Goal: Communication & Community: Answer question/provide support

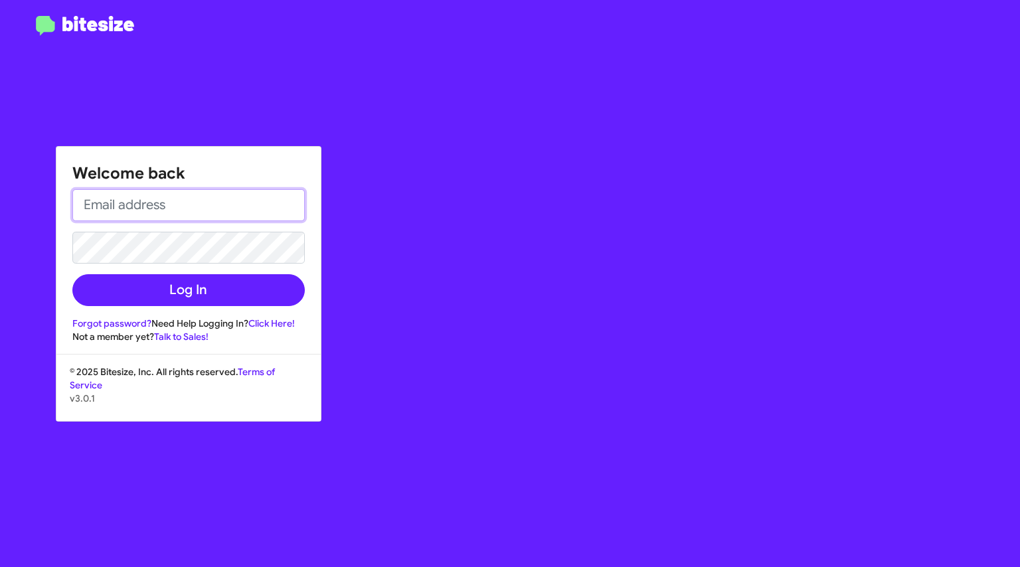
type input "[EMAIL_ADDRESS][DOMAIN_NAME]"
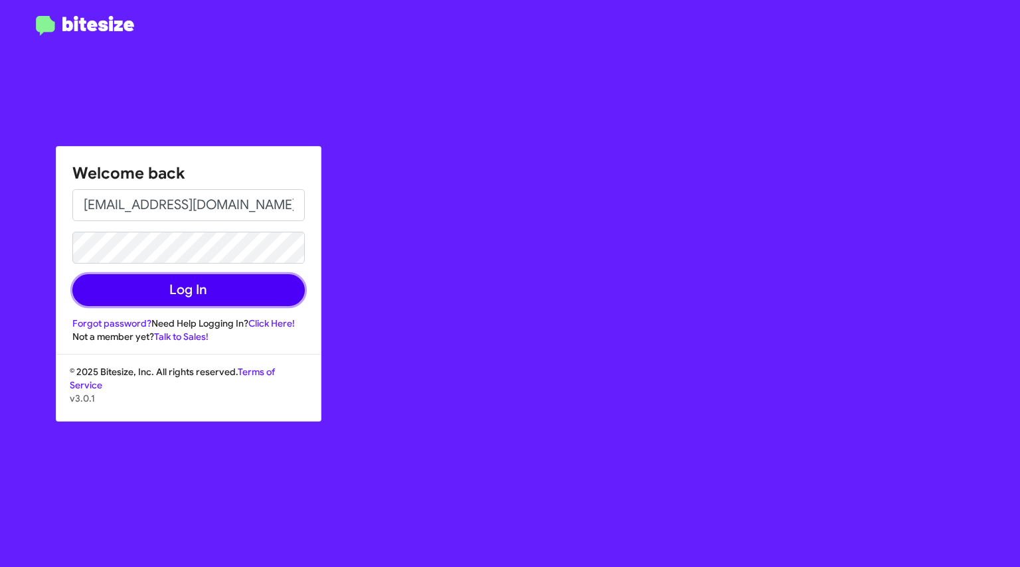
click at [228, 300] on button "Log In" at bounding box center [188, 290] width 232 height 32
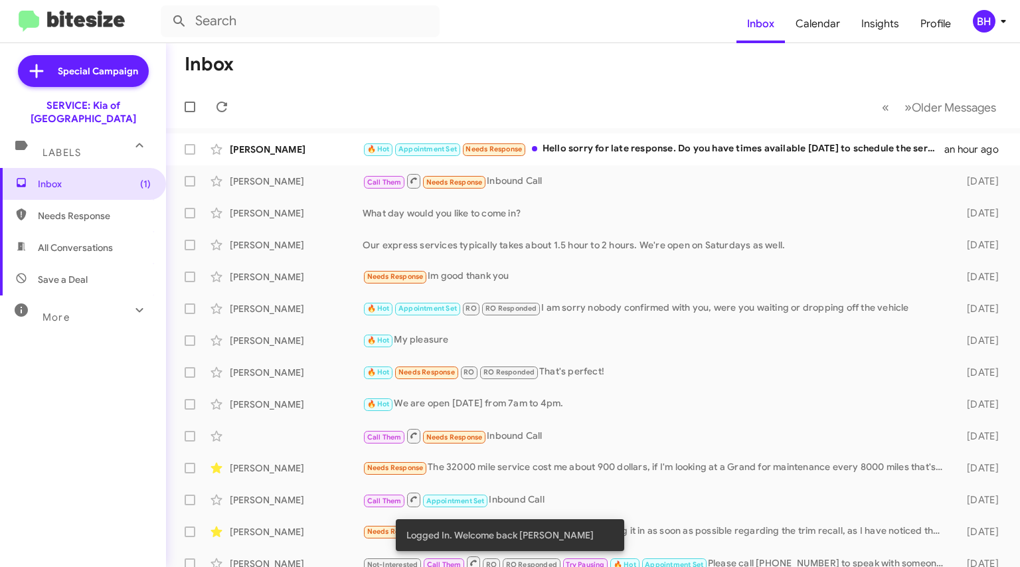
click at [618, 144] on div "🔥 Hot Appointment Set Needs Response Hello sorry for late response. Do you have…" at bounding box center [654, 148] width 582 height 15
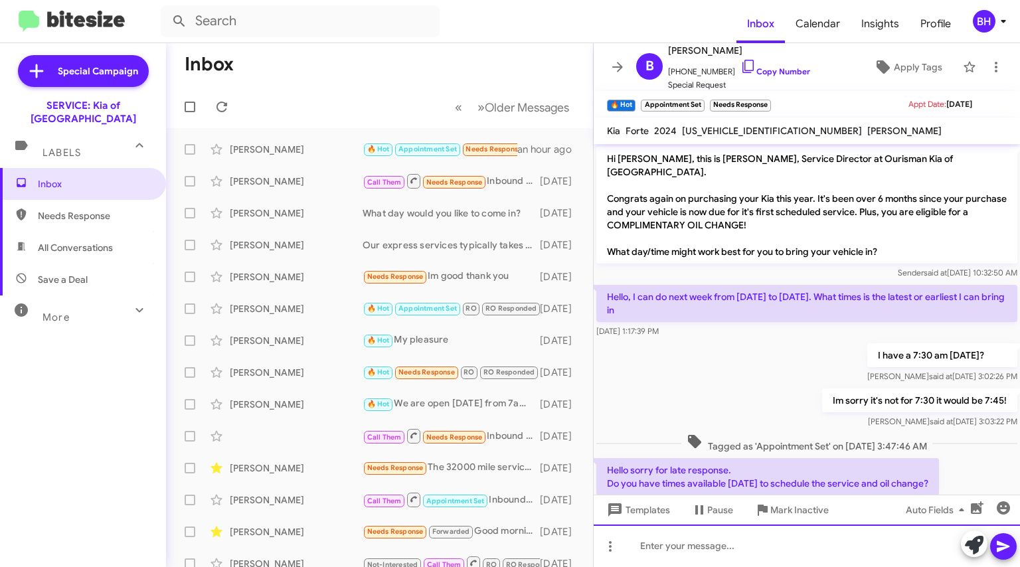
click at [767, 544] on div at bounding box center [807, 546] width 426 height 42
